Goal: Information Seeking & Learning: Compare options

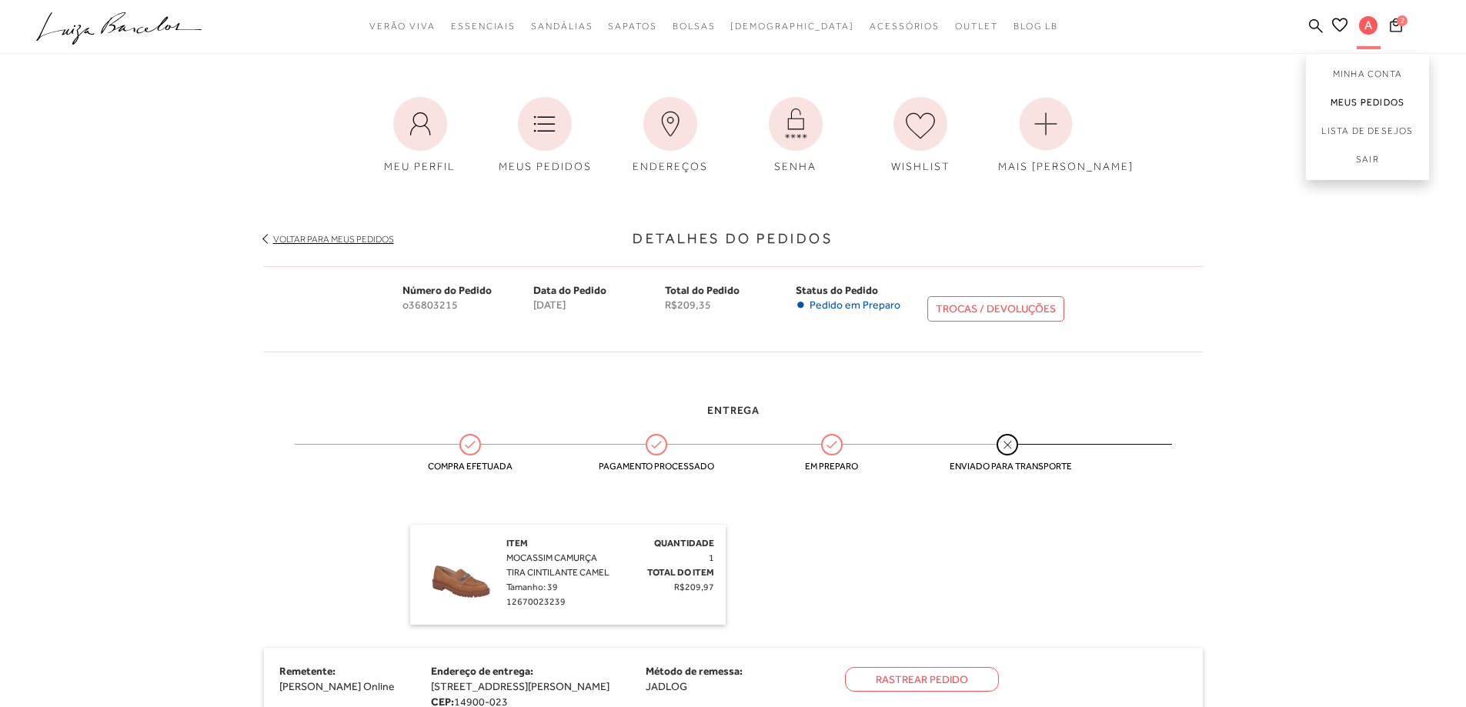
click at [1364, 105] on link "Meus Pedidos" at bounding box center [1367, 102] width 123 height 28
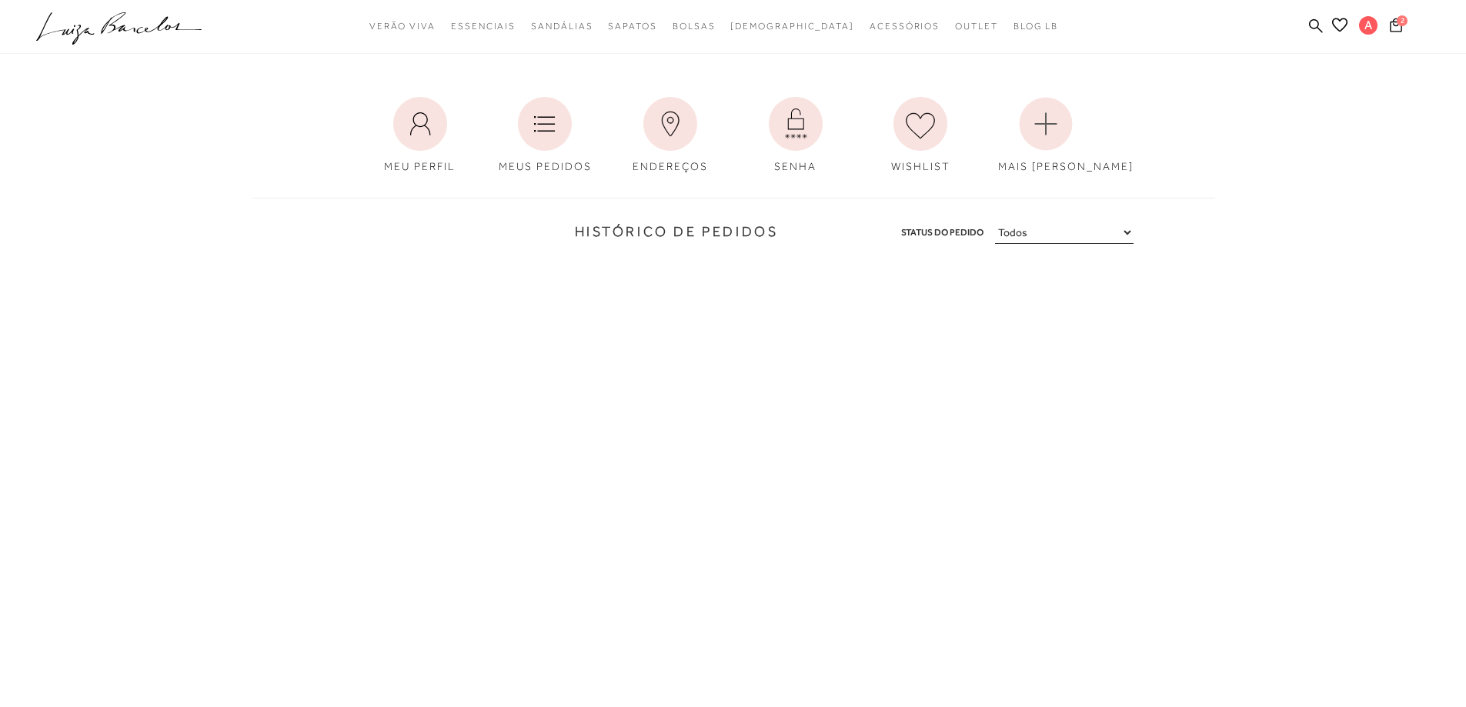
click at [1075, 228] on select "Todos Aguardando Pagamento Em Processamento Entregue Cancelado" at bounding box center [1064, 233] width 139 height 22
click at [995, 222] on select "Todos Aguardando Pagamento Em Processamento Entregue Cancelado" at bounding box center [1064, 233] width 139 height 22
click at [1068, 237] on select "Todos Aguardando Pagamento Em Processamento Entregue Cancelado" at bounding box center [1064, 233] width 139 height 22
select select
click at [995, 222] on select "Todos Aguardando Pagamento Em Processamento Entregue Cancelado" at bounding box center [1064, 233] width 139 height 22
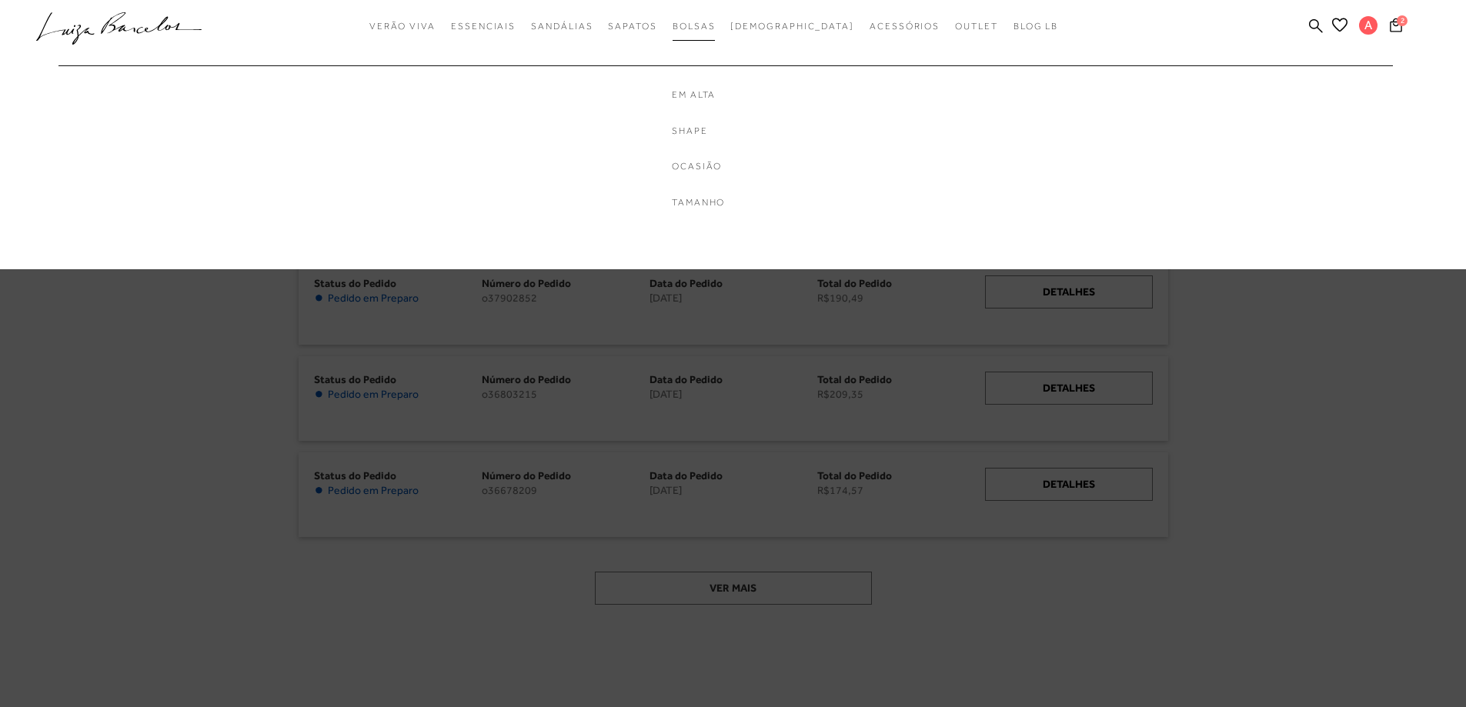
click at [716, 16] on link "Bolsas" at bounding box center [694, 26] width 43 height 28
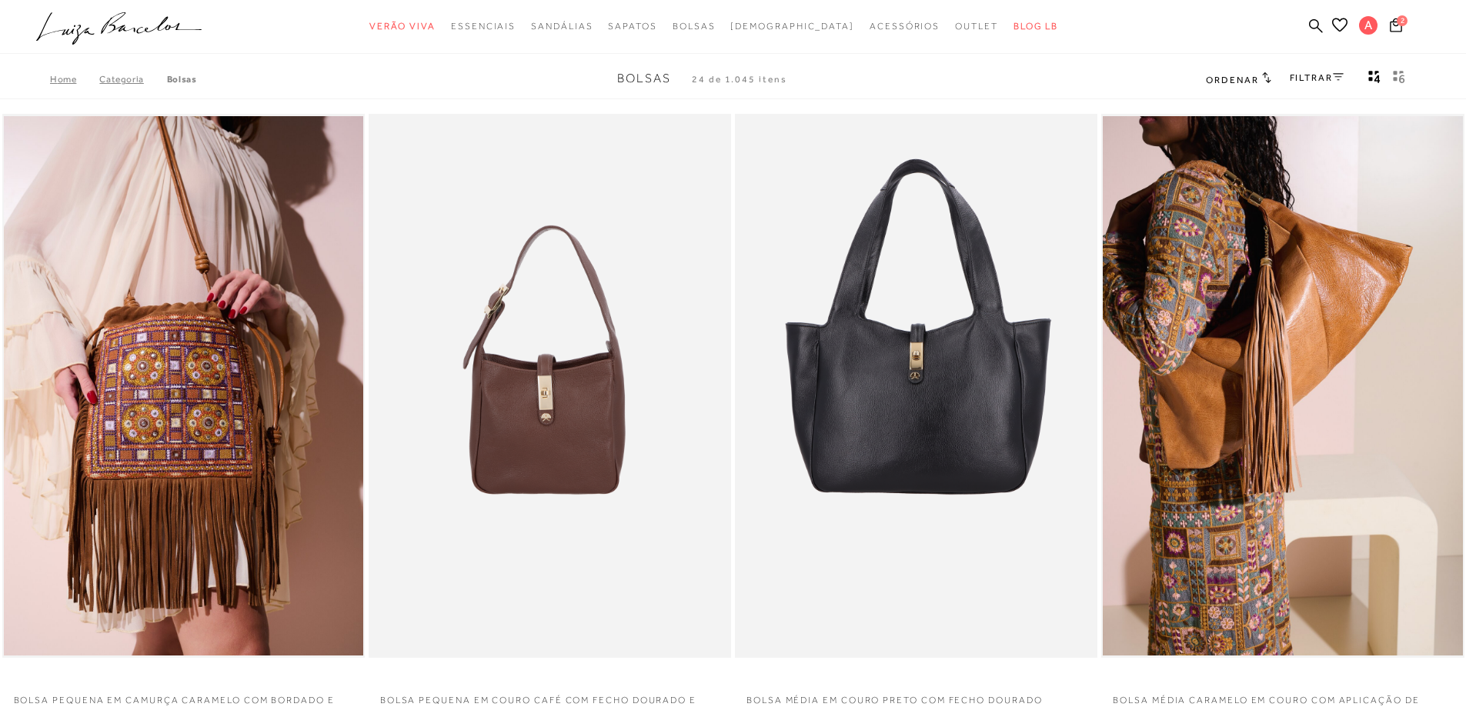
click at [1248, 82] on span "Ordenar" at bounding box center [1232, 80] width 52 height 11
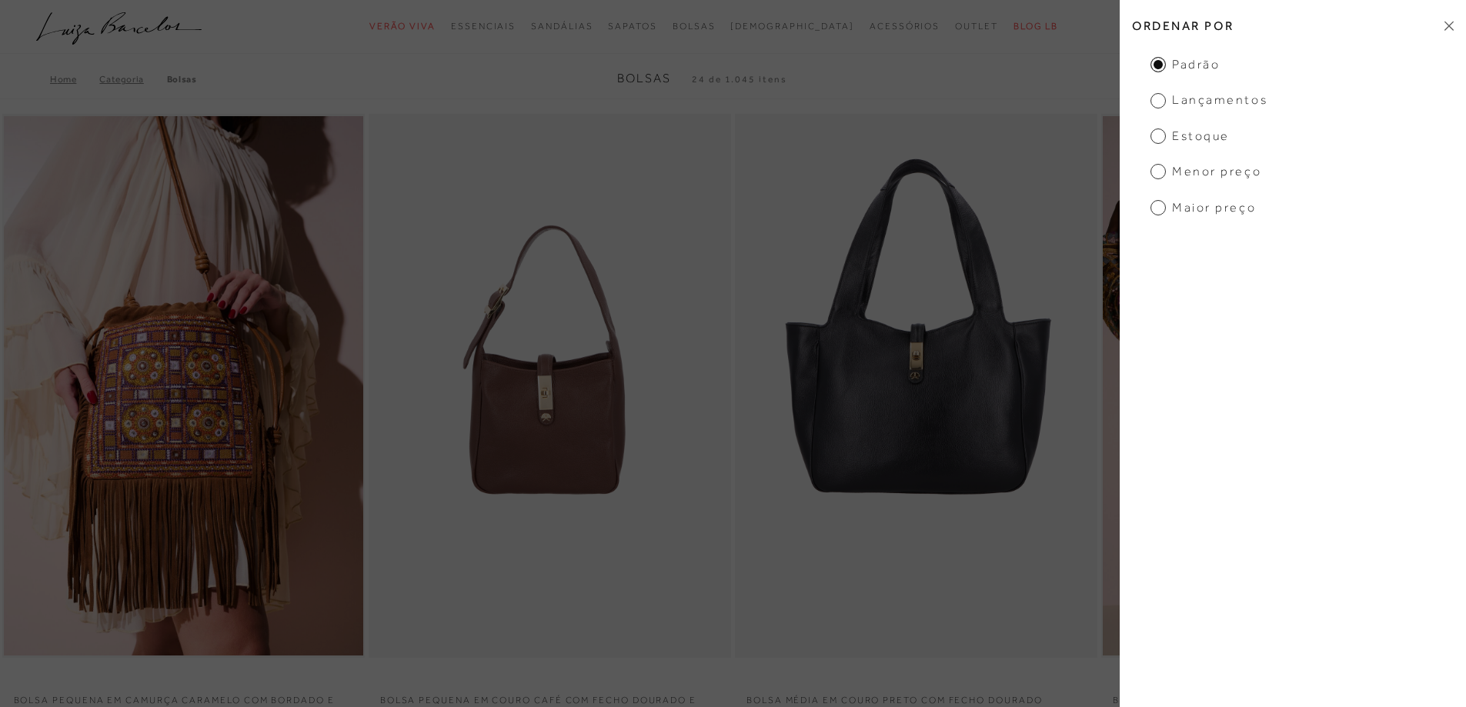
click at [1217, 209] on span "Maior preço" at bounding box center [1202, 207] width 105 height 17
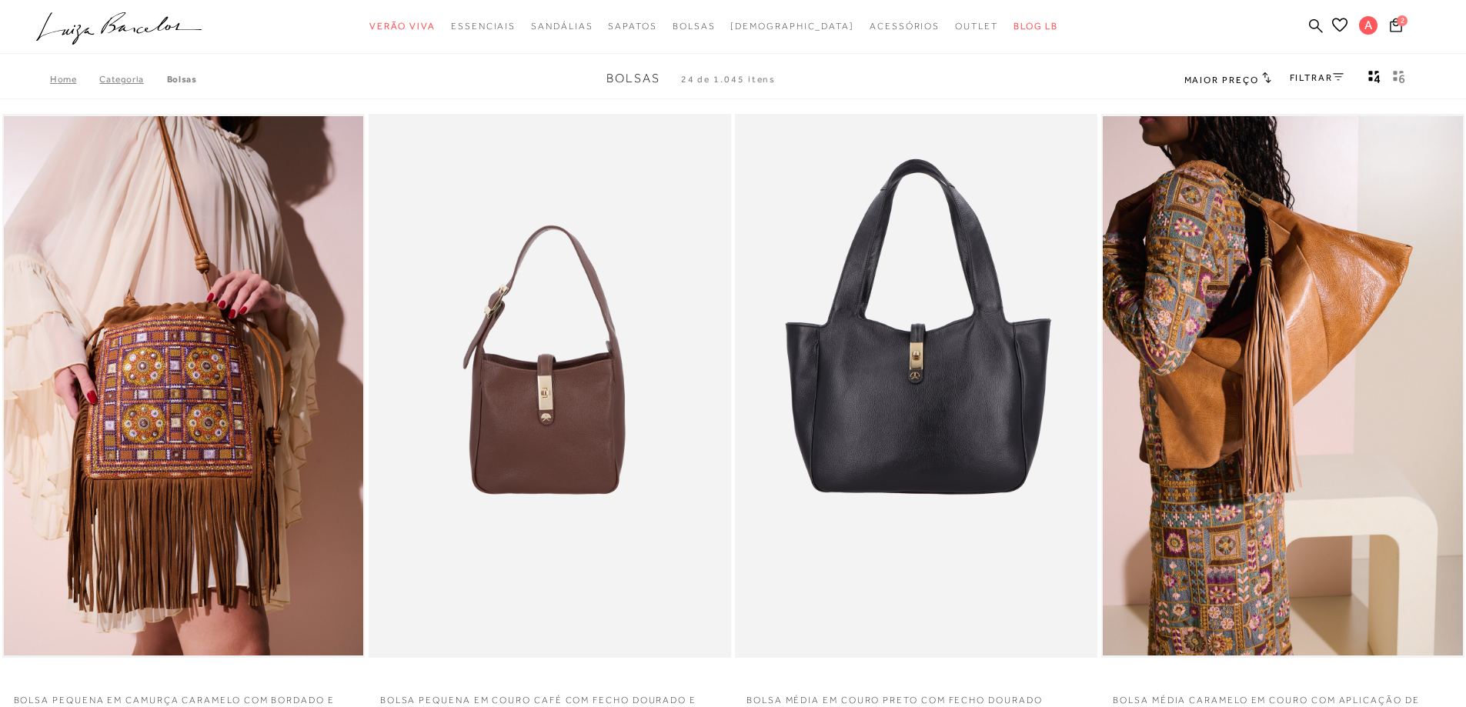
click at [1247, 72] on h2 "Maior preço" at bounding box center [1227, 79] width 87 height 15
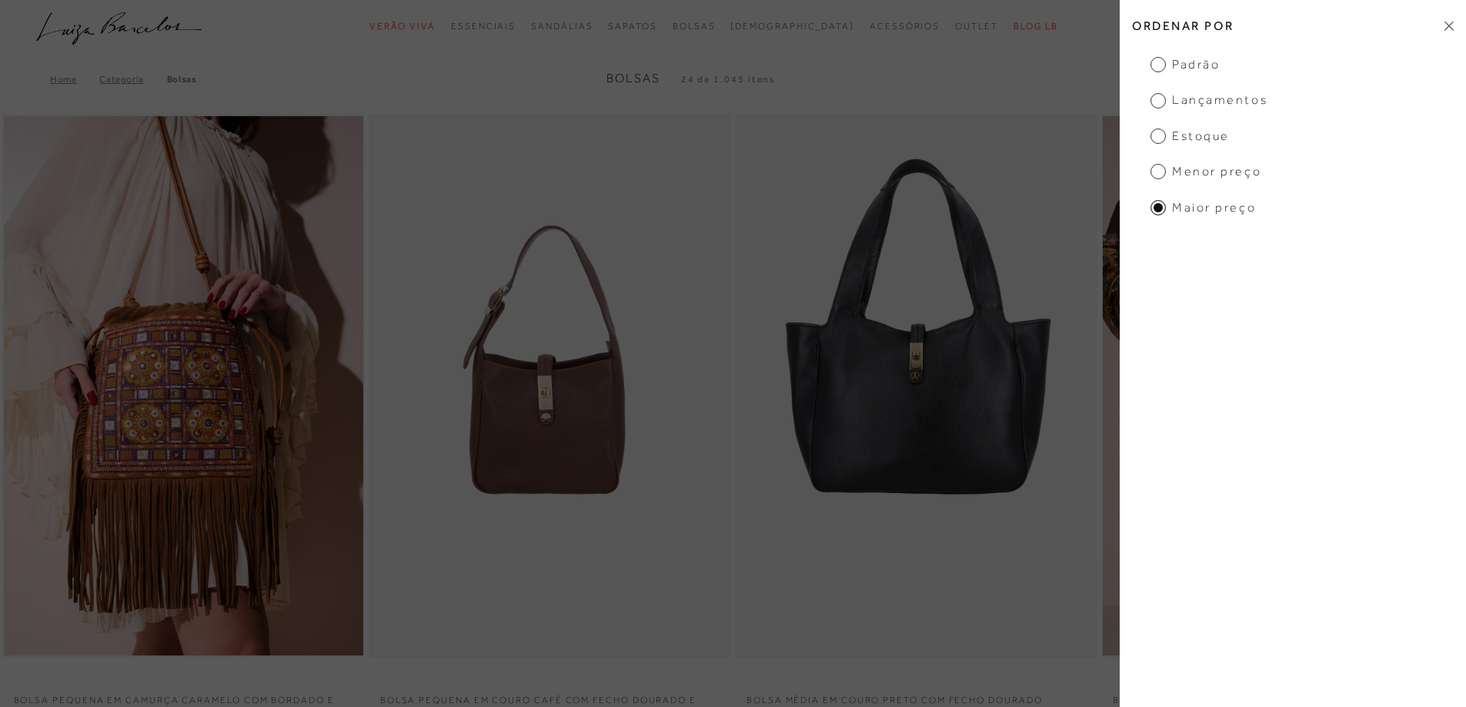
click at [1208, 176] on span "Menor preço" at bounding box center [1205, 171] width 111 height 17
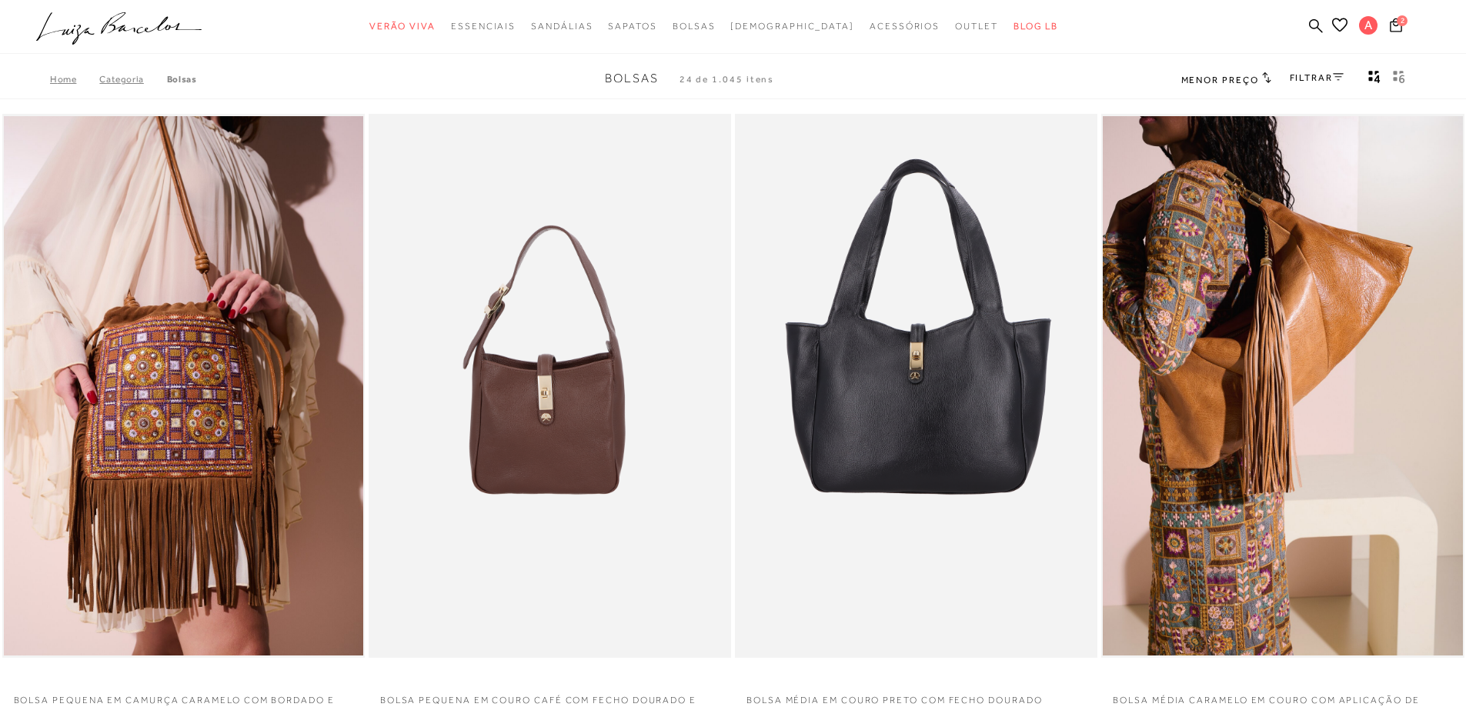
click at [1217, 84] on span "Menor preço" at bounding box center [1220, 80] width 78 height 11
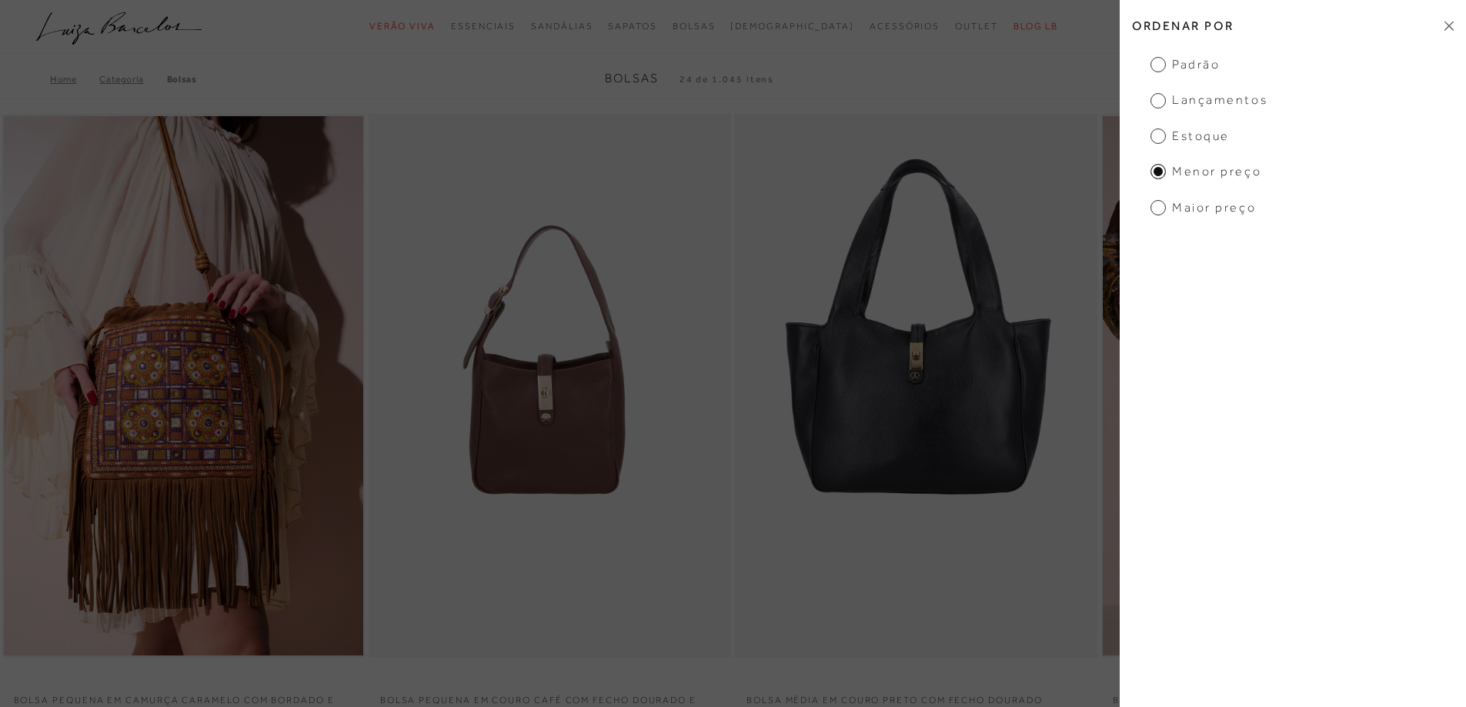
click at [1159, 169] on span "Menor preço" at bounding box center [1205, 171] width 111 height 17
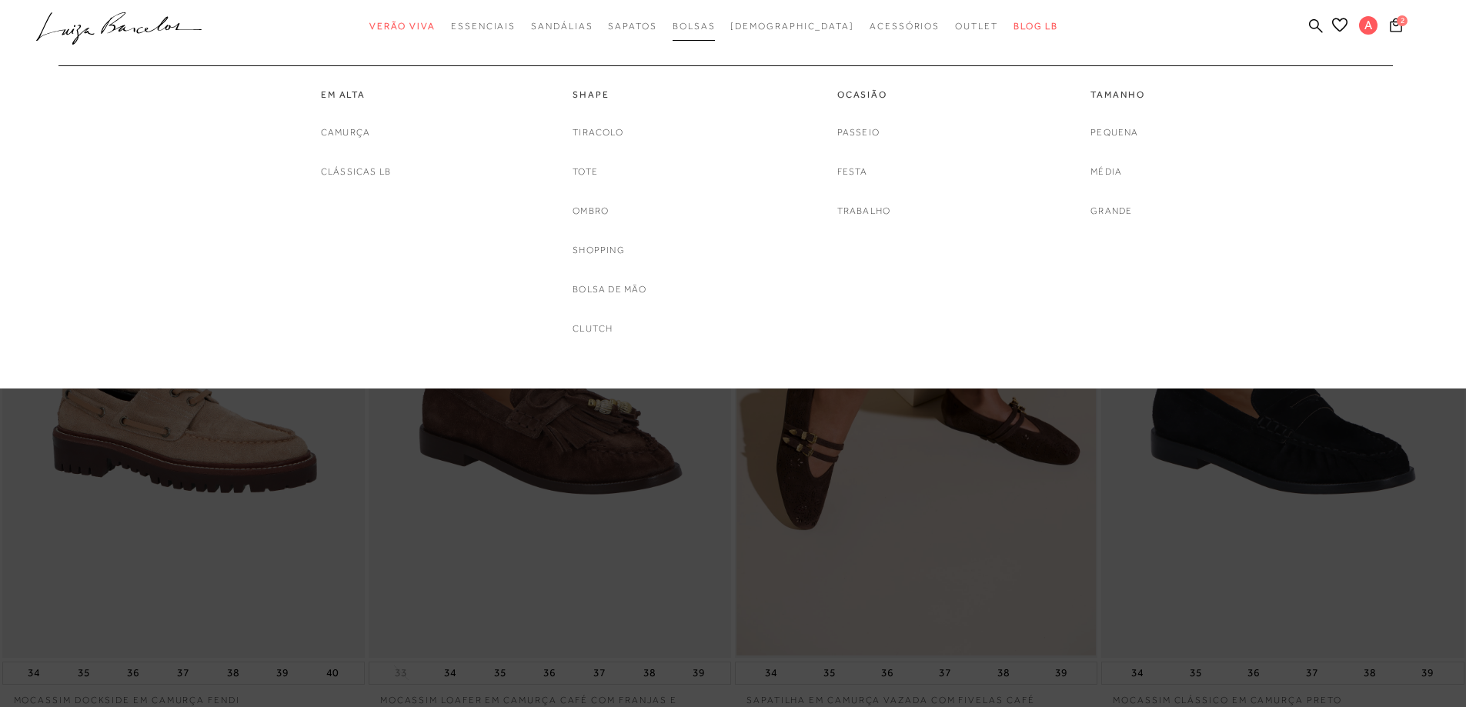
click at [716, 25] on span "Bolsas" at bounding box center [694, 26] width 43 height 11
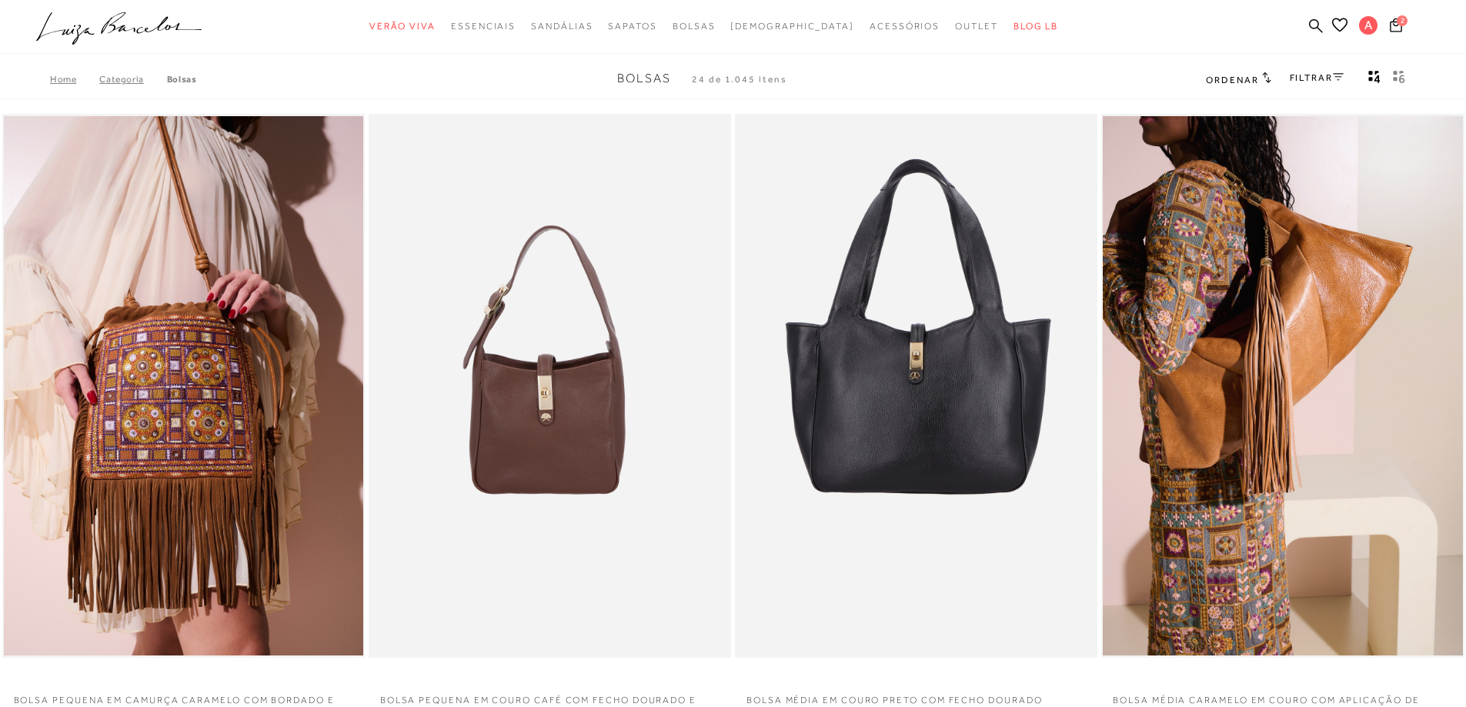
click at [1262, 78] on icon at bounding box center [1266, 78] width 9 height 12
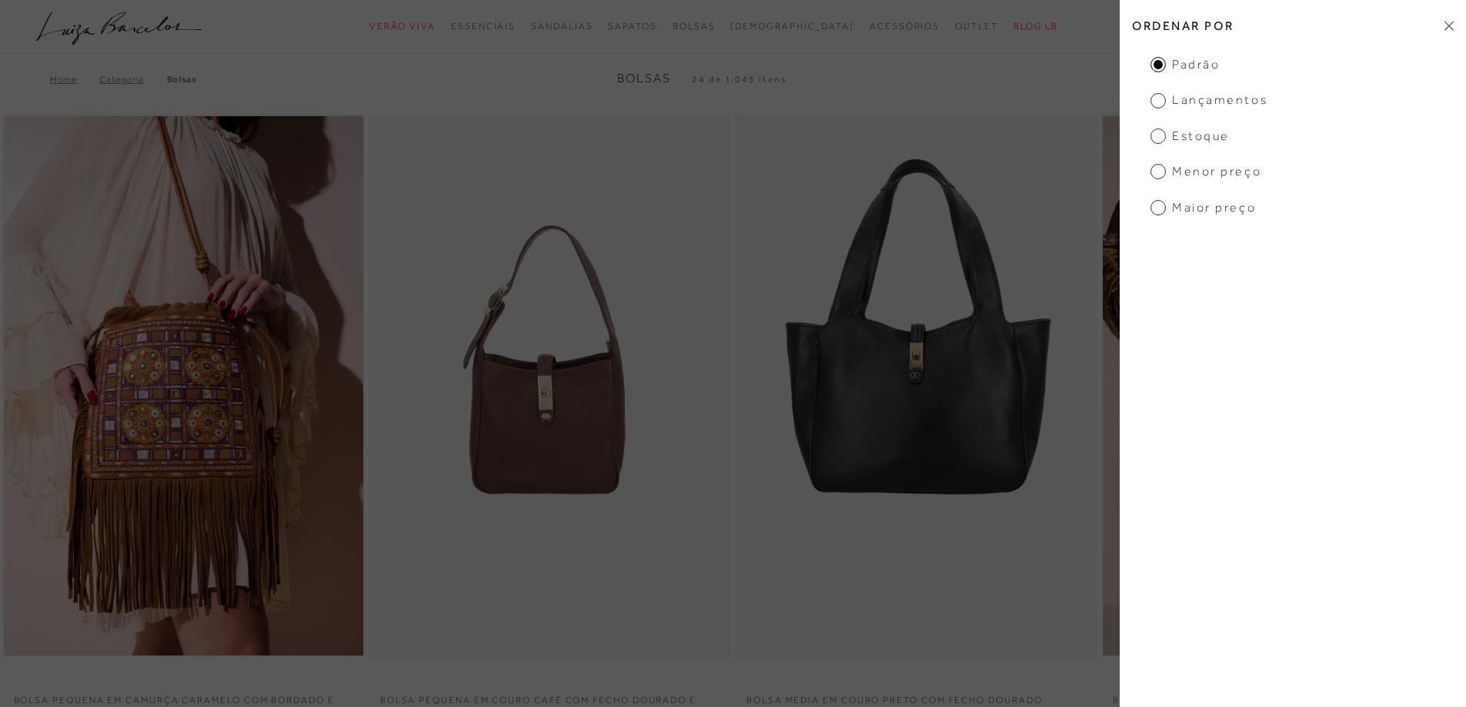
click at [1165, 175] on span "Menor preço" at bounding box center [1205, 171] width 111 height 17
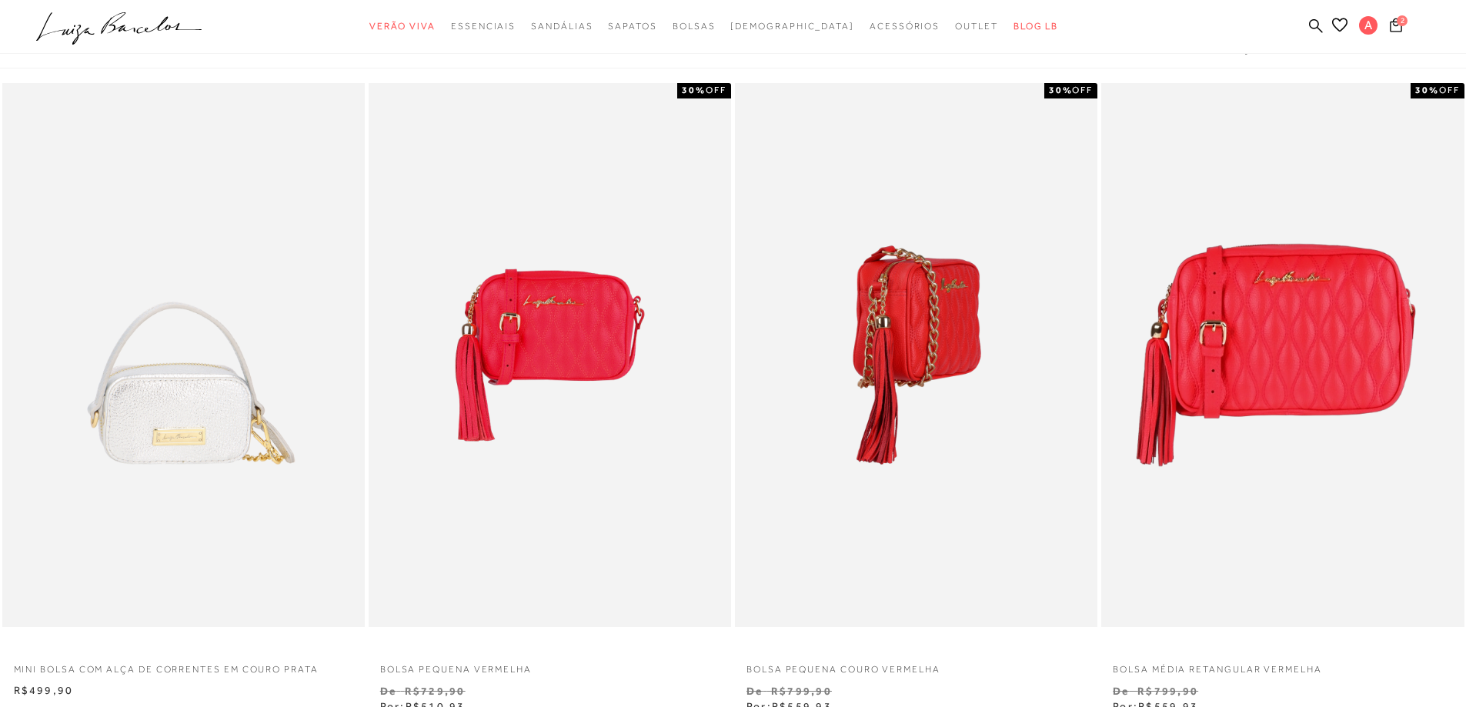
scroll to position [231, 0]
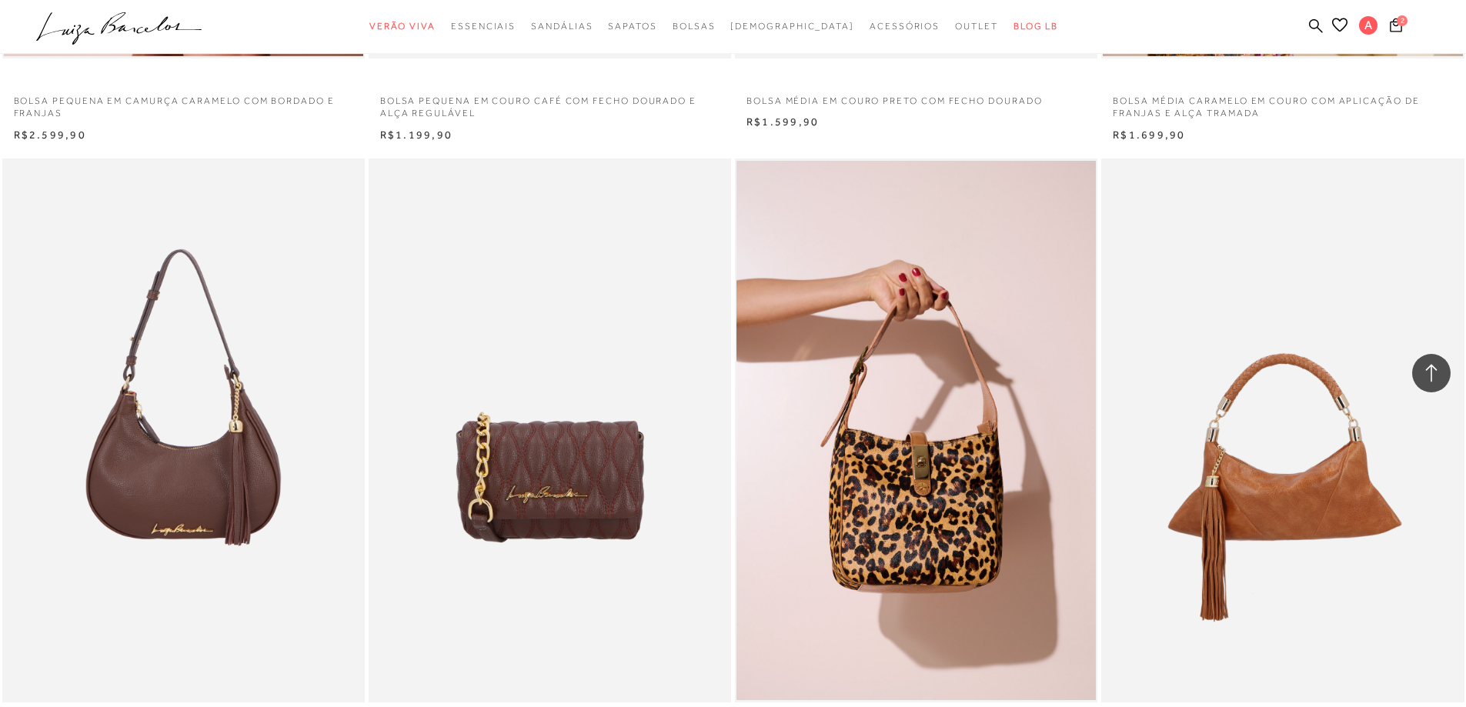
scroll to position [923, 0]
